Goal: Task Accomplishment & Management: Complete application form

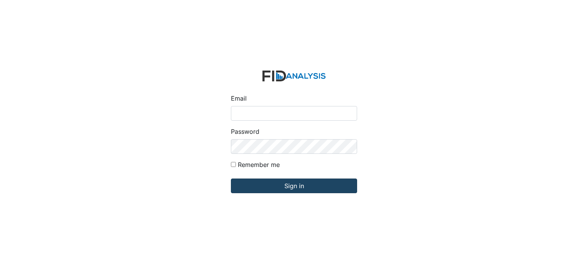
type input "[PERSON_NAME][EMAIL_ADDRESS][DOMAIN_NAME]"
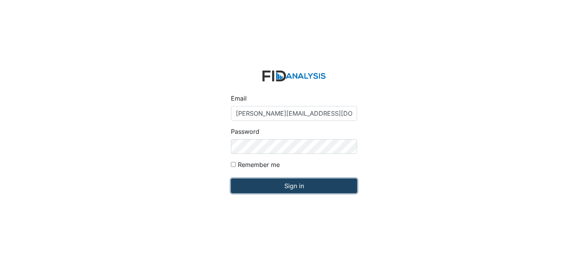
click at [288, 183] on input "Sign in" at bounding box center [294, 185] width 126 height 15
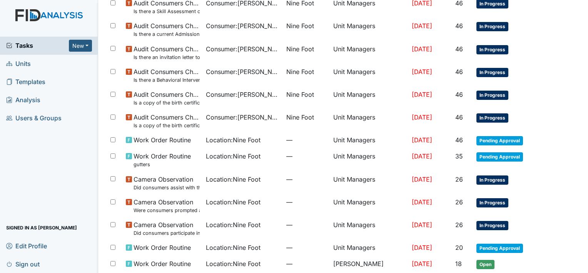
scroll to position [349, 0]
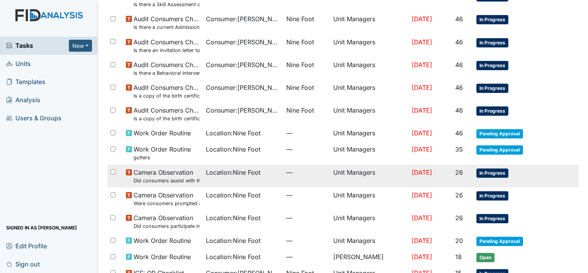
click at [231, 171] on span "Location : Nine Foot" at bounding box center [233, 171] width 55 height 9
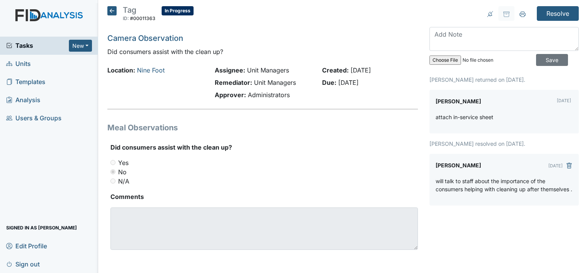
click at [111, 9] on icon at bounding box center [111, 10] width 9 height 9
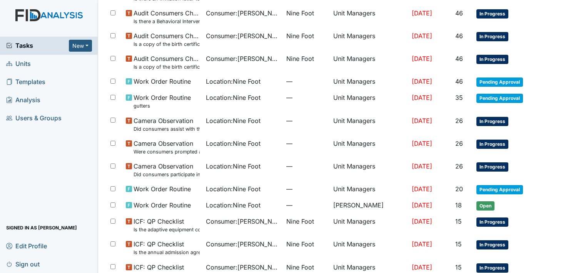
scroll to position [405, 0]
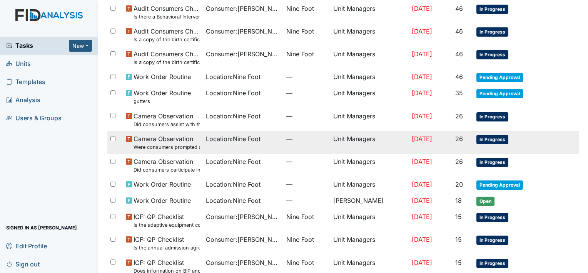
click at [342, 137] on td "Unit Managers" at bounding box center [369, 142] width 79 height 23
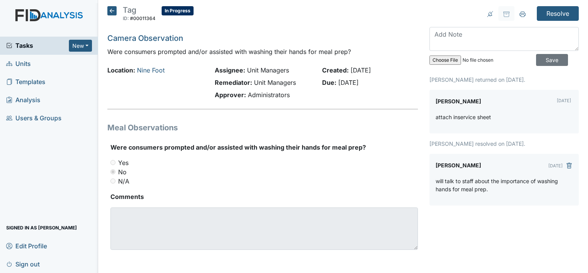
click at [434, 59] on input "file" at bounding box center [482, 60] width 105 height 18
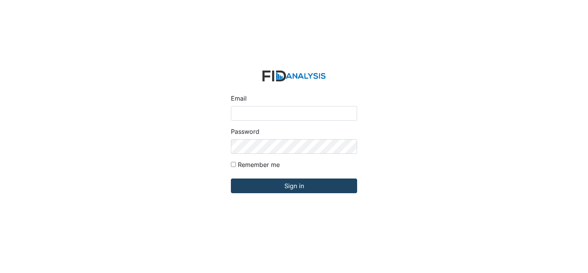
type input "[PERSON_NAME][EMAIL_ADDRESS][DOMAIN_NAME]"
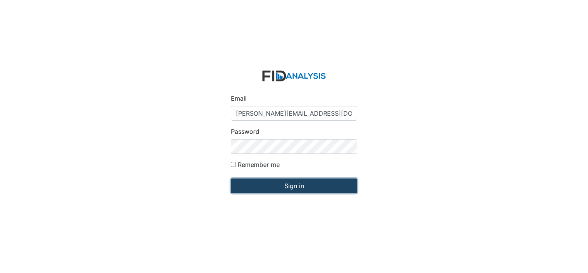
click at [271, 185] on input "Sign in" at bounding box center [294, 185] width 126 height 15
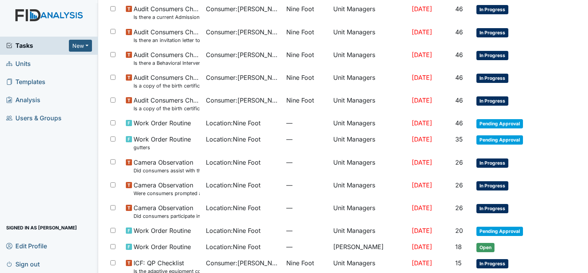
scroll to position [400, 0]
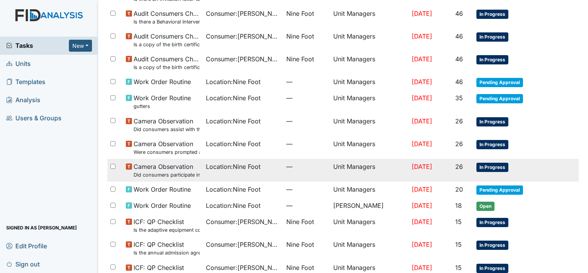
click at [246, 168] on span "Location : Nine Foot" at bounding box center [233, 166] width 55 height 9
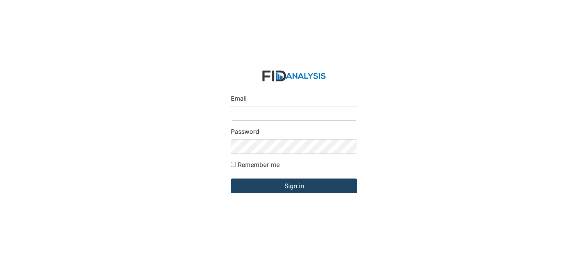
type input "[PERSON_NAME][EMAIL_ADDRESS][DOMAIN_NAME]"
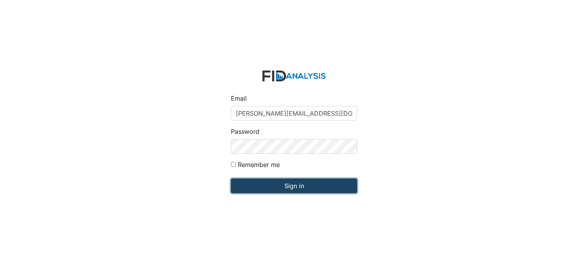
click at [301, 189] on input "Sign in" at bounding box center [294, 185] width 126 height 15
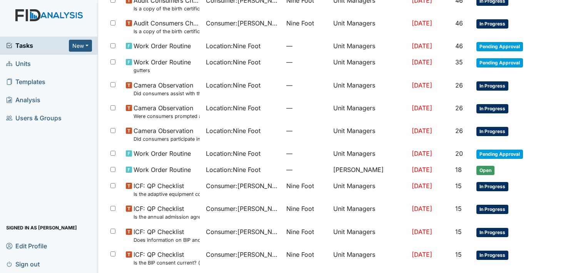
scroll to position [487, 0]
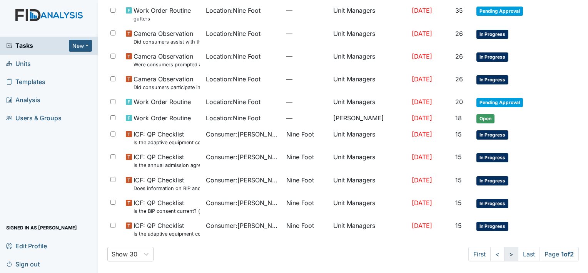
click at [504, 253] on link ">" at bounding box center [511, 253] width 14 height 15
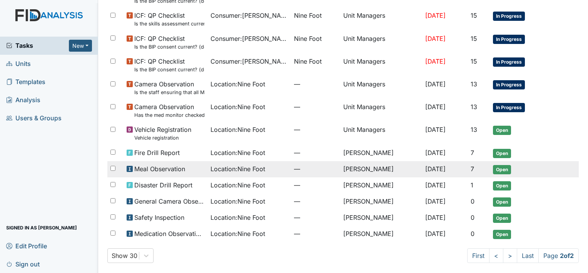
click at [348, 169] on td "[PERSON_NAME]" at bounding box center [381, 169] width 82 height 16
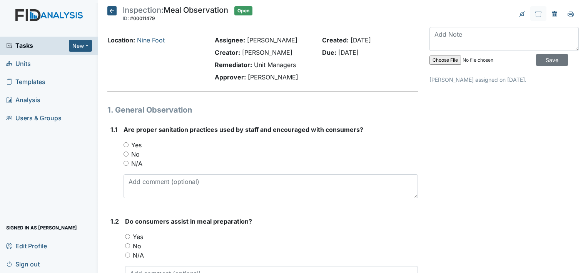
click at [126, 144] on input "Yes" at bounding box center [126, 144] width 5 height 5
radio input "true"
click at [128, 237] on input "Yes" at bounding box center [127, 236] width 5 height 5
radio input "true"
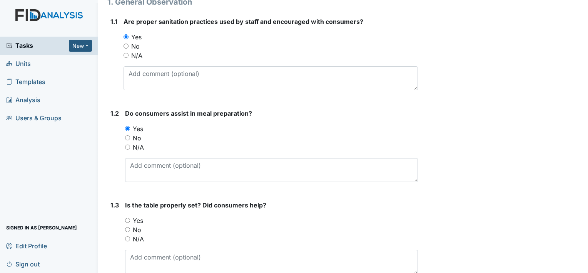
scroll to position [169, 0]
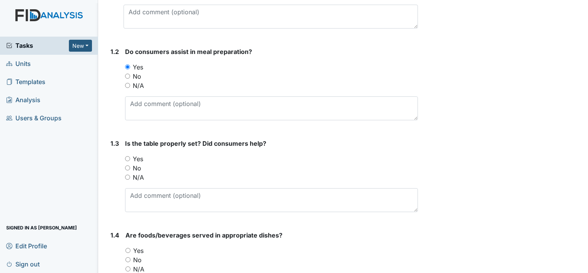
click at [127, 157] on input "Yes" at bounding box center [127, 158] width 5 height 5
radio input "true"
click at [127, 249] on input "Yes" at bounding box center [128, 250] width 5 height 5
radio input "true"
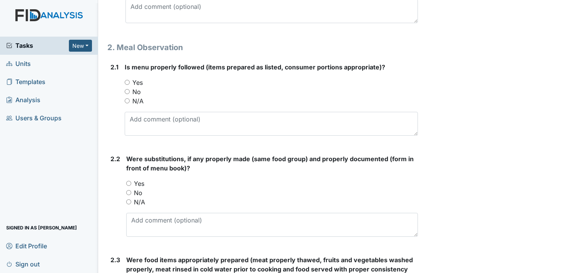
scroll to position [457, 0]
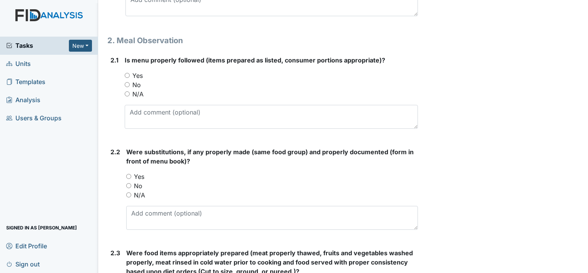
click at [127, 74] on input "Yes" at bounding box center [127, 75] width 5 height 5
radio input "true"
click at [129, 195] on input "N/A" at bounding box center [128, 194] width 5 height 5
radio input "true"
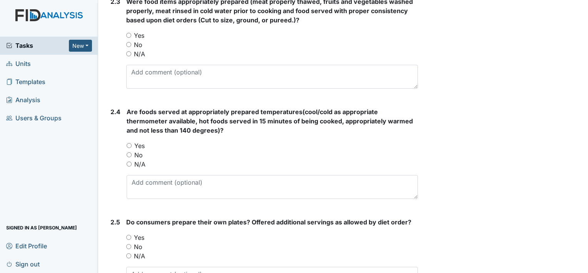
scroll to position [713, 0]
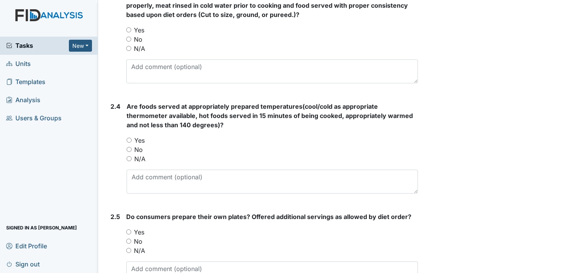
click at [128, 27] on input "Yes" at bounding box center [128, 29] width 5 height 5
radio input "true"
click at [129, 137] on input "Yes" at bounding box center [129, 139] width 5 height 5
radio input "true"
click at [129, 229] on input "Yes" at bounding box center [128, 231] width 5 height 5
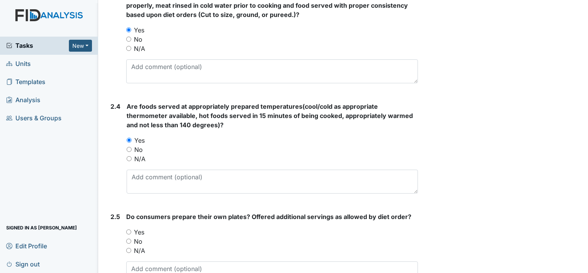
radio input "true"
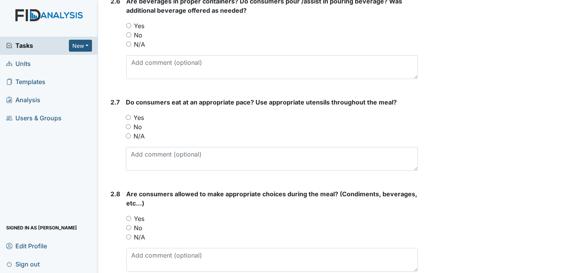
scroll to position [1031, 0]
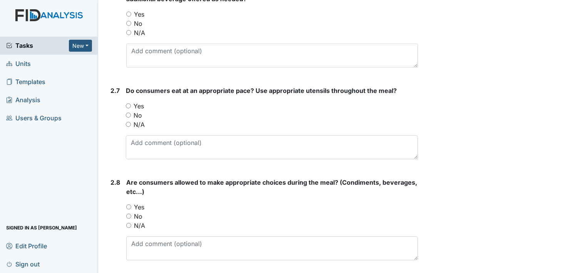
click at [130, 12] on input "Yes" at bounding box center [128, 14] width 5 height 5
radio input "true"
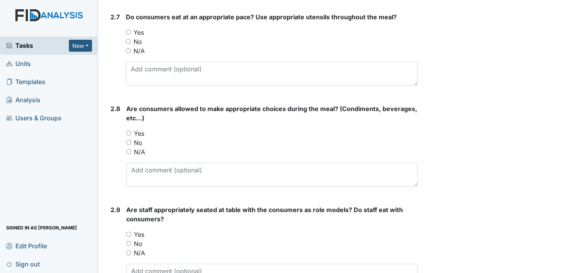
scroll to position [1109, 0]
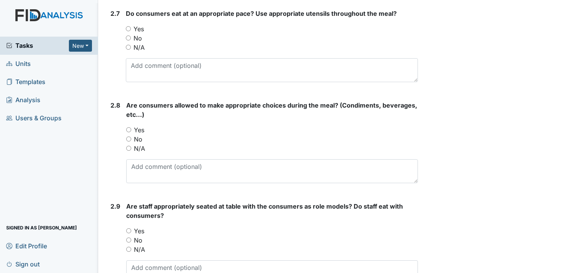
click at [126, 26] on input "Yes" at bounding box center [128, 28] width 5 height 5
radio input "true"
click at [129, 127] on input "Yes" at bounding box center [128, 129] width 5 height 5
radio input "true"
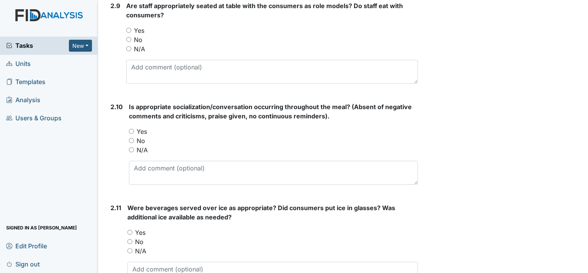
scroll to position [1324, 0]
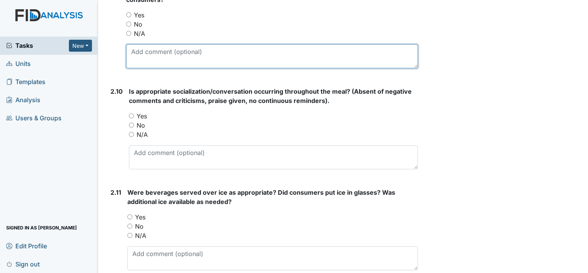
click at [133, 50] on textarea at bounding box center [272, 56] width 292 height 24
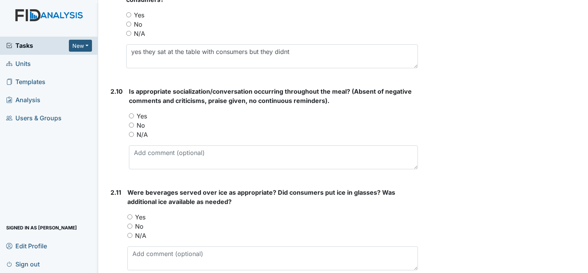
type textarea "yes they sat at the table with consumers but they didn't"
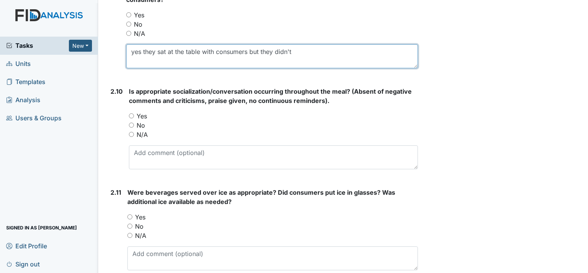
click at [296, 50] on textarea "yes they sat at the table with consumers but they didn't" at bounding box center [272, 56] width 292 height 24
type textarea "yes they sat at the table with consumers but they didn't eat with them."
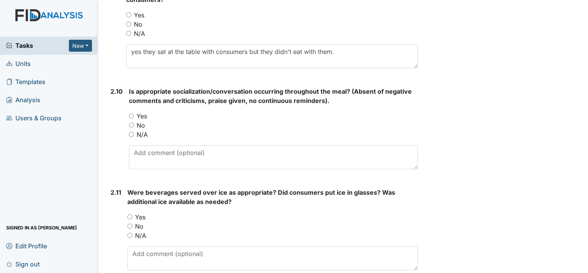
click at [130, 114] on input "Yes" at bounding box center [131, 115] width 5 height 5
radio input "true"
click at [130, 224] on input "No" at bounding box center [129, 225] width 5 height 5
radio input "true"
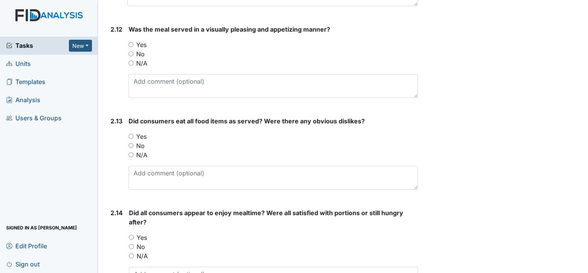
scroll to position [1591, 0]
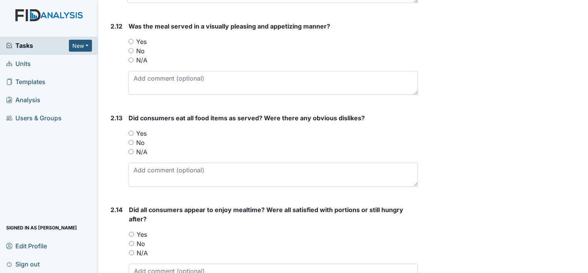
click at [130, 39] on input "Yes" at bounding box center [131, 41] width 5 height 5
radio input "true"
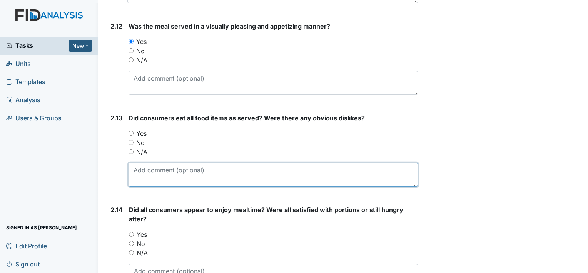
click at [142, 166] on textarea at bounding box center [274, 174] width 290 height 24
drag, startPoint x: 142, startPoint y: 166, endPoint x: 159, endPoint y: 184, distance: 24.5
click at [159, 184] on form "Did consumers eat all food items as served? Were there any obvious dislikes? Yo…" at bounding box center [274, 152] width 290 height 79
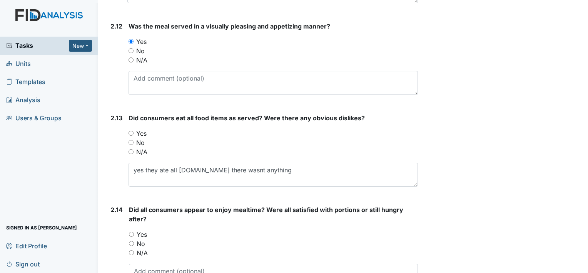
type textarea "yes they ate all items.no there wasn't anything"
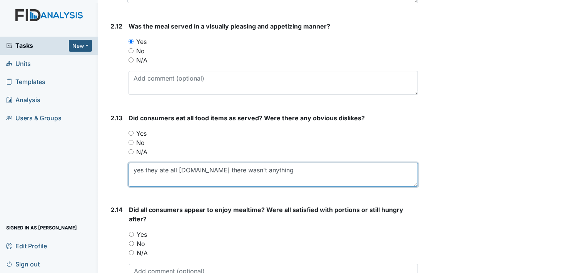
click at [273, 168] on textarea "yes they ate all items.no there wasn't anything" at bounding box center [274, 174] width 290 height 24
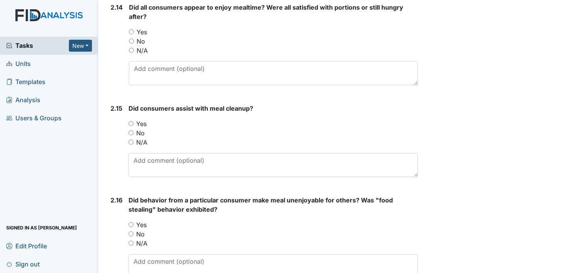
scroll to position [1796, 0]
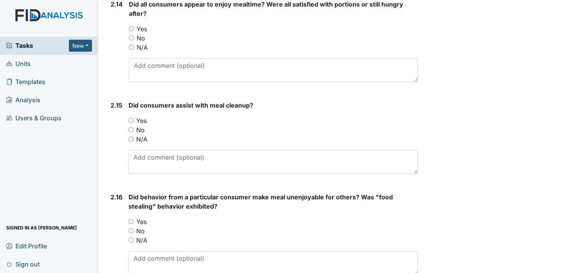
type textarea "yes they ate all items.no there wasn't anything dislikes."
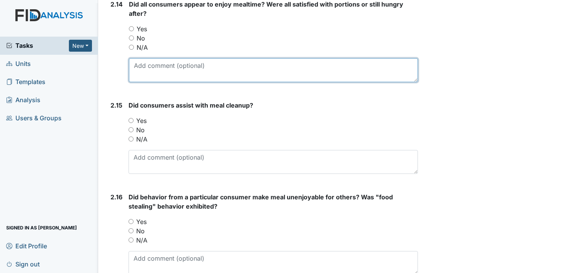
click at [139, 62] on textarea at bounding box center [273, 70] width 289 height 24
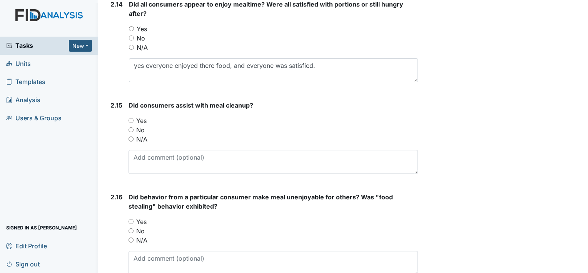
type textarea "yes everyone enjoyed their food, and everyone was satisfied."
click at [131, 118] on input "Yes" at bounding box center [131, 120] width 5 height 5
radio input "true"
click at [132, 228] on input "No" at bounding box center [131, 230] width 5 height 5
radio input "true"
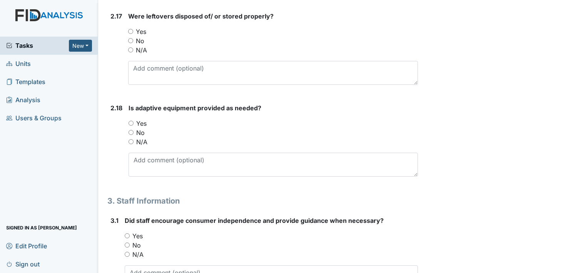
scroll to position [2078, 0]
click at [129, 28] on input "Yes" at bounding box center [130, 30] width 5 height 5
radio input "true"
click at [131, 120] on input "Yes" at bounding box center [131, 122] width 5 height 5
radio input "true"
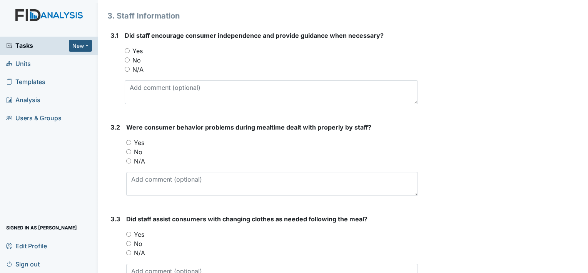
scroll to position [2268, 0]
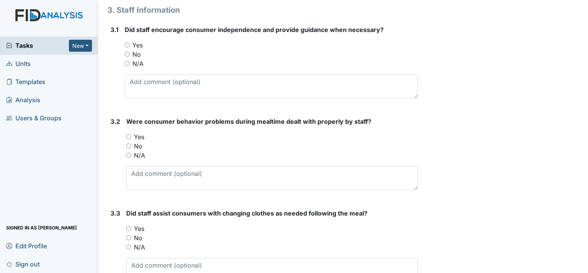
click at [126, 42] on input "Yes" at bounding box center [127, 44] width 5 height 5
radio input "true"
click at [129, 134] on input "Yes" at bounding box center [128, 136] width 5 height 5
radio input "true"
click at [127, 226] on input "Yes" at bounding box center [128, 228] width 5 height 5
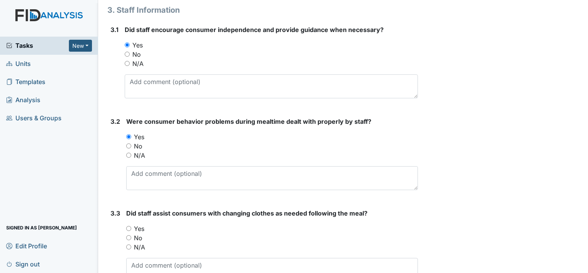
radio input "true"
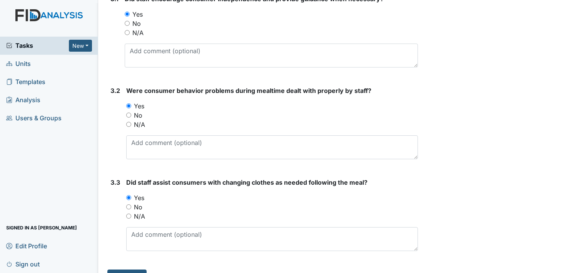
scroll to position [2312, 0]
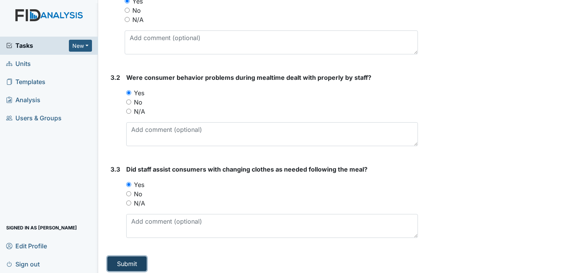
click at [130, 259] on button "Submit" at bounding box center [126, 263] width 39 height 15
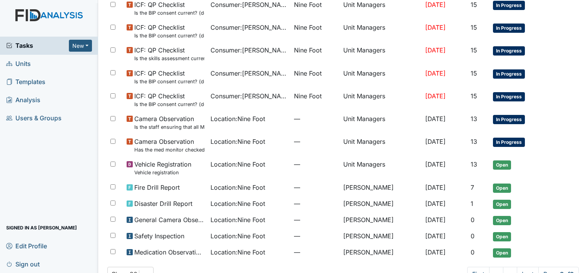
scroll to position [111, 0]
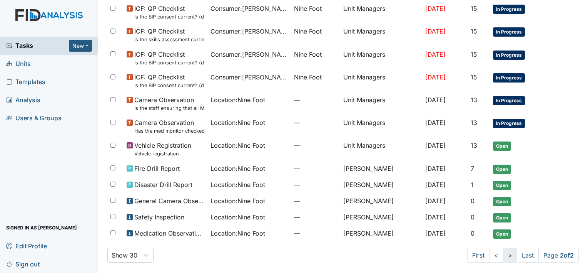
click at [503, 253] on link ">" at bounding box center [510, 255] width 14 height 15
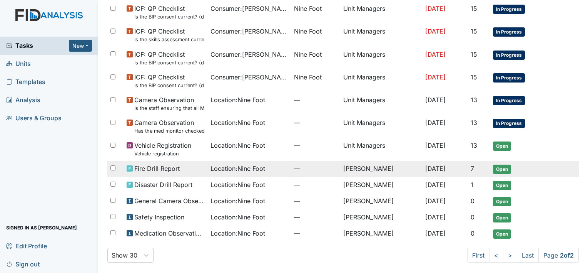
click at [357, 169] on td "[PERSON_NAME]" at bounding box center [381, 169] width 82 height 16
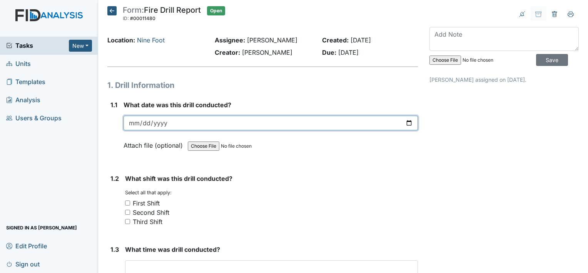
click at [130, 122] on input "date" at bounding box center [271, 123] width 295 height 15
type input "[DATE]"
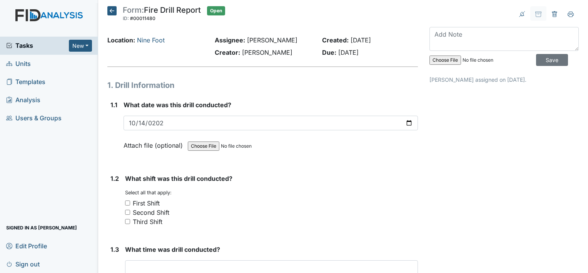
click at [126, 203] on input "First Shift" at bounding box center [127, 202] width 5 height 5
checkbox input "true"
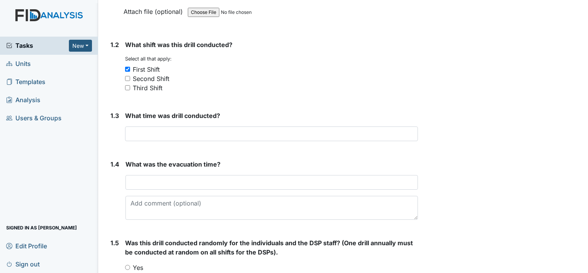
scroll to position [139, 0]
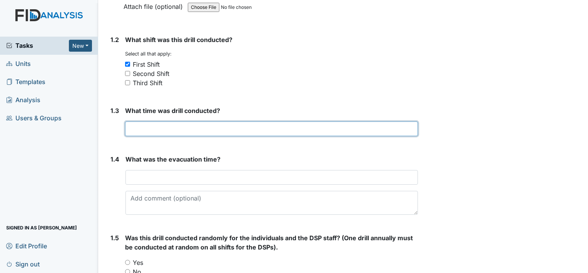
click at [173, 125] on input "text" at bounding box center [271, 128] width 293 height 15
type input "1:27 pm"
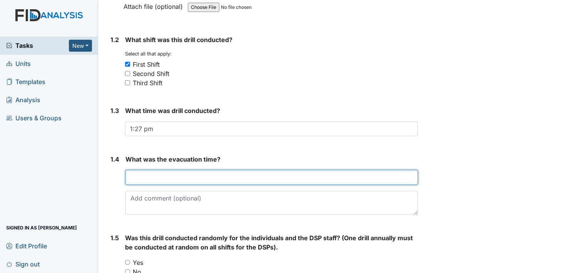
click at [147, 174] on input "text" at bounding box center [272, 177] width 293 height 15
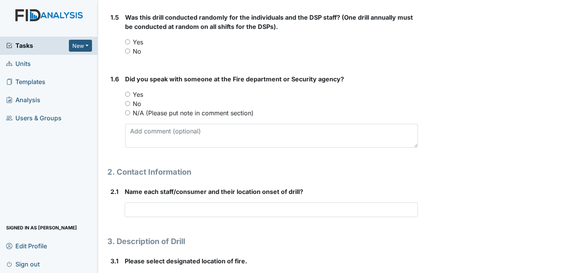
scroll to position [374, 0]
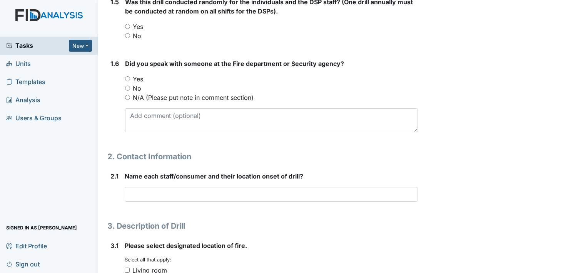
type input "3min"
click at [127, 24] on input "Yes" at bounding box center [127, 26] width 5 height 5
radio input "true"
click at [127, 77] on input "Yes" at bounding box center [127, 78] width 5 height 5
radio input "true"
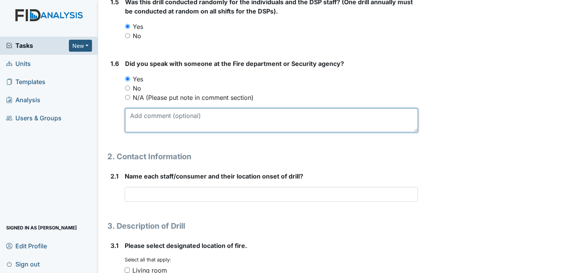
click at [137, 115] on textarea at bounding box center [271, 120] width 293 height 24
type textarea "Nes"
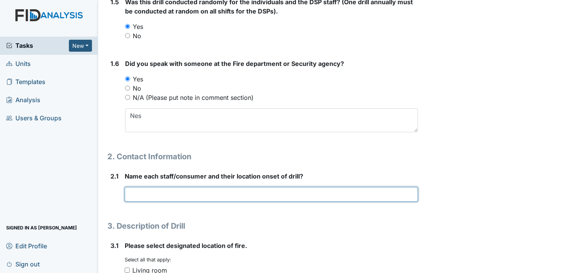
click at [130, 191] on input "text" at bounding box center [271, 194] width 293 height 15
click at [184, 194] on input "Niahasia, Jashyla," at bounding box center [271, 194] width 293 height 15
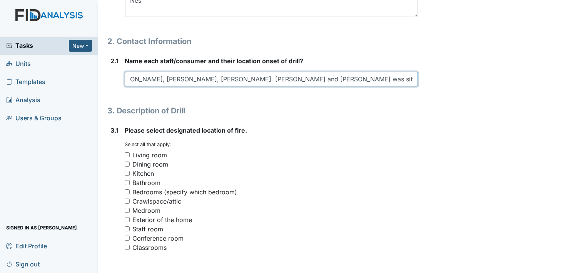
scroll to position [492, 0]
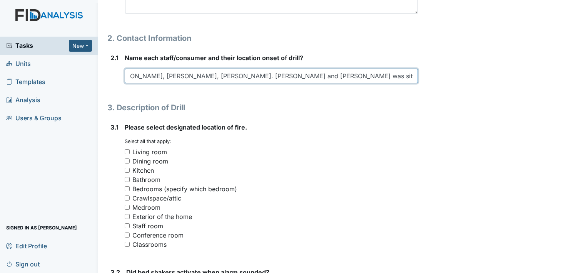
type input "Niahasia, Jashyla,the consumers Terry, Dedrick, Tina, Rodney, Leslie, Helen. Te…"
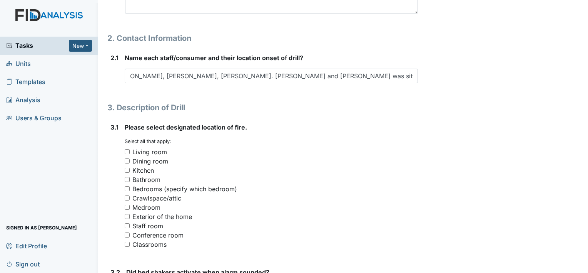
scroll to position [0, 0]
click at [127, 224] on input "Staff room" at bounding box center [127, 225] width 5 height 5
checkbox input "true"
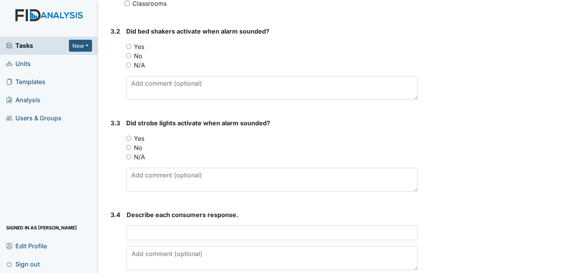
scroll to position [738, 0]
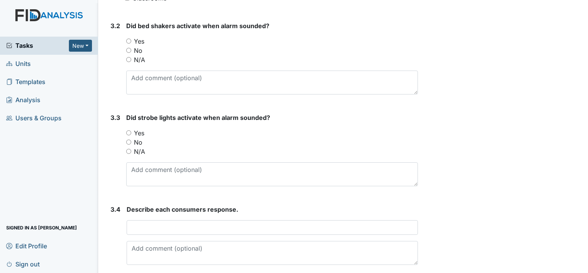
click at [129, 50] on input "No" at bounding box center [128, 50] width 5 height 5
radio input "true"
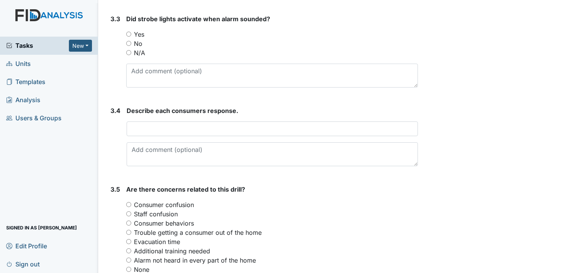
scroll to position [841, 0]
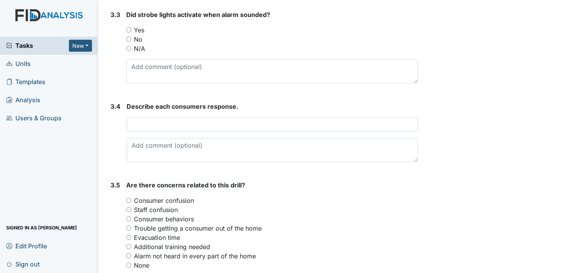
click at [129, 37] on input "No" at bounding box center [128, 39] width 5 height 5
radio input "true"
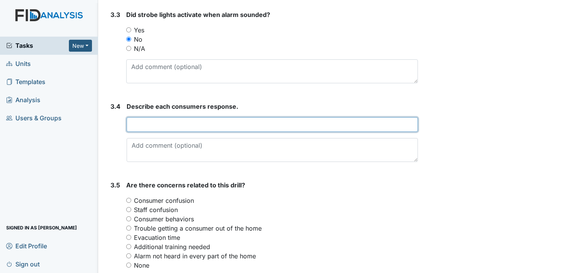
click at [131, 120] on input "text" at bounding box center [272, 124] width 291 height 15
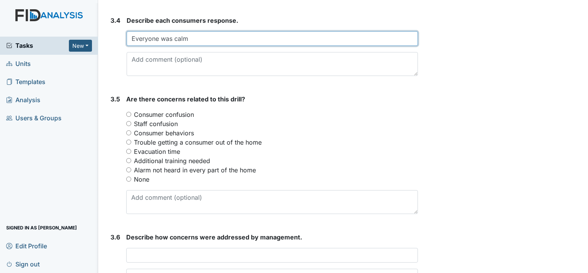
scroll to position [939, 0]
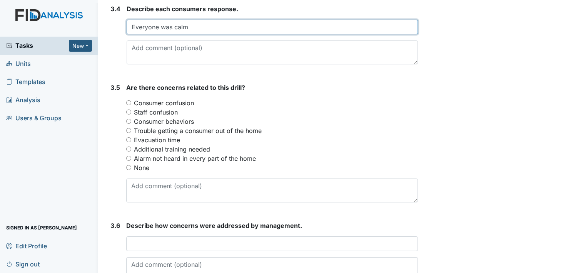
type input "Everyone was calm"
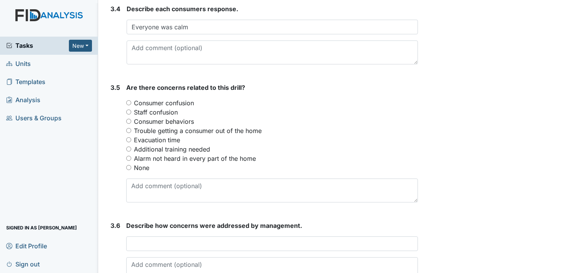
click at [129, 166] on input "None" at bounding box center [128, 167] width 5 height 5
radio input "true"
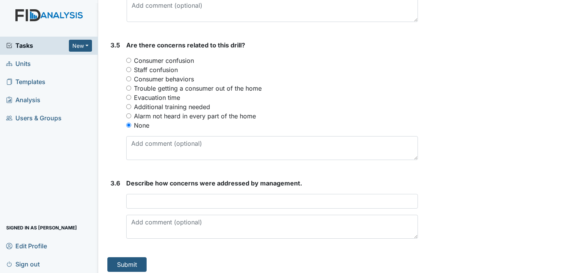
scroll to position [984, 0]
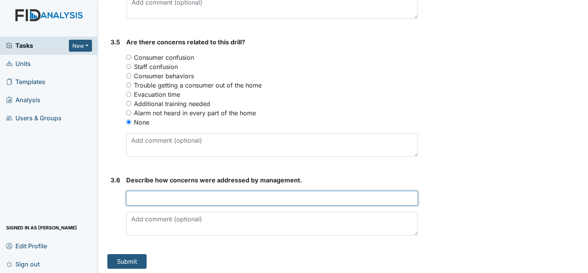
click at [131, 198] on input "text" at bounding box center [272, 198] width 292 height 15
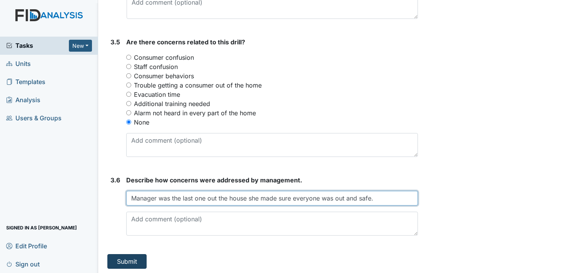
type input "Manager was the last one out the house she made sure everyone was out and safe."
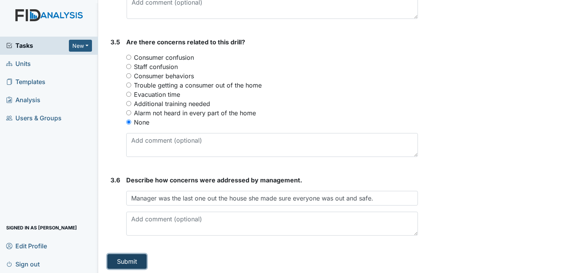
click at [128, 261] on button "Submit" at bounding box center [126, 261] width 39 height 15
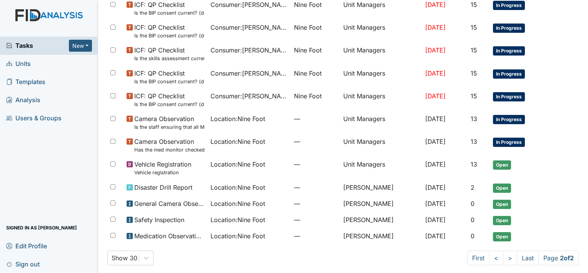
scroll to position [95, 0]
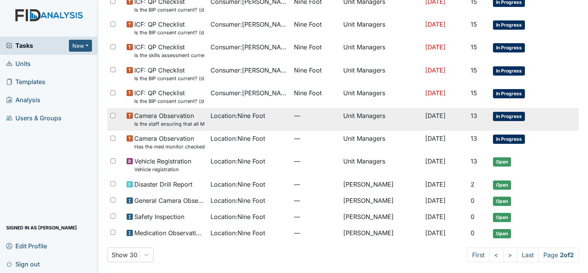
click at [252, 117] on span "Location : Nine Foot" at bounding box center [238, 115] width 55 height 9
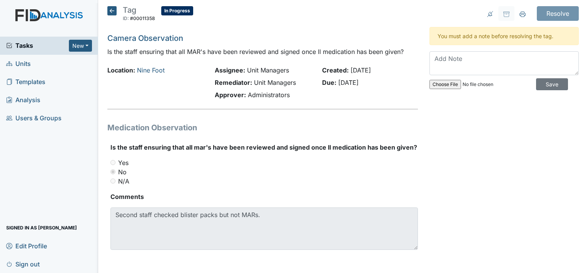
click at [112, 13] on icon at bounding box center [111, 10] width 9 height 9
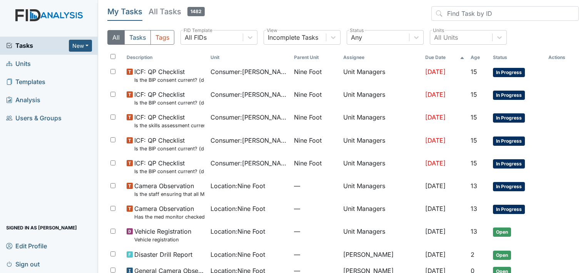
click at [581, 265] on main "My Tasks All Tasks 1482 All Tasks Tags All FIDs FID Template Incomplete Tasks V…" at bounding box center [343, 136] width 490 height 273
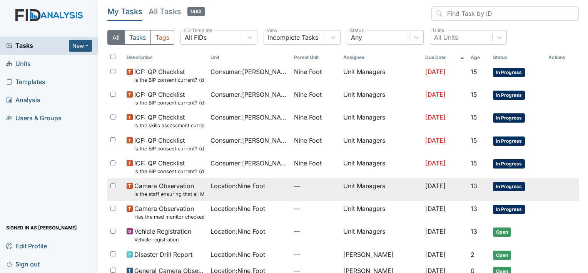
click at [224, 184] on span "Location : Nine Foot" at bounding box center [238, 185] width 55 height 9
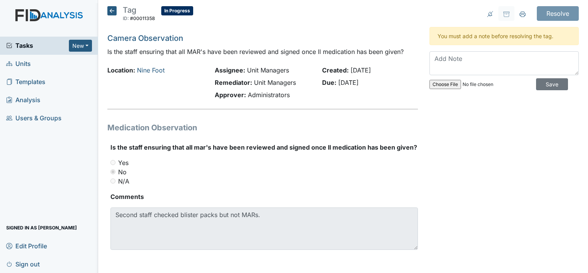
click at [109, 10] on icon at bounding box center [111, 10] width 9 height 9
